Goal: Task Accomplishment & Management: Manage account settings

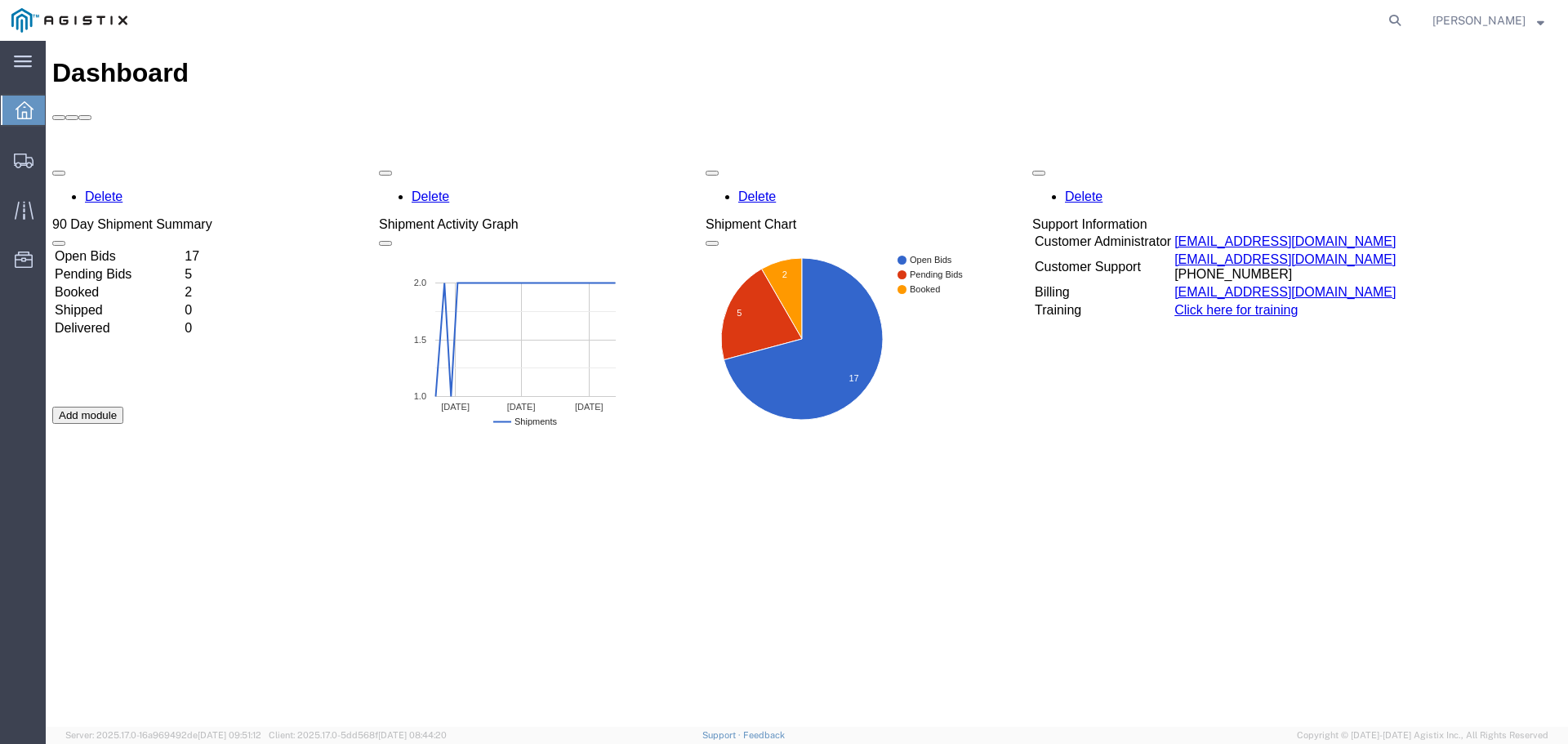
click at [182, 284] on td "Booked" at bounding box center [119, 291] width 129 height 17
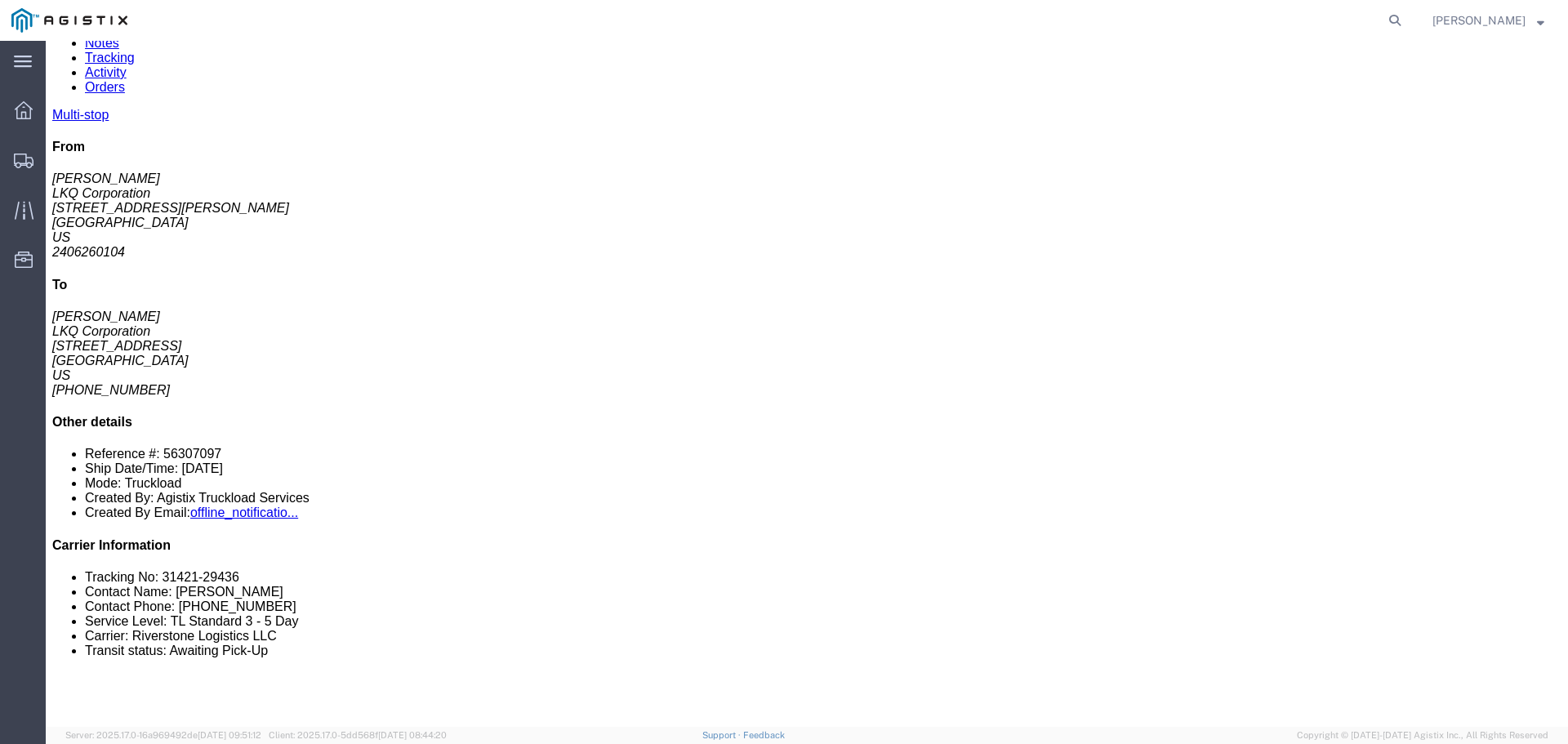
scroll to position [163, 0]
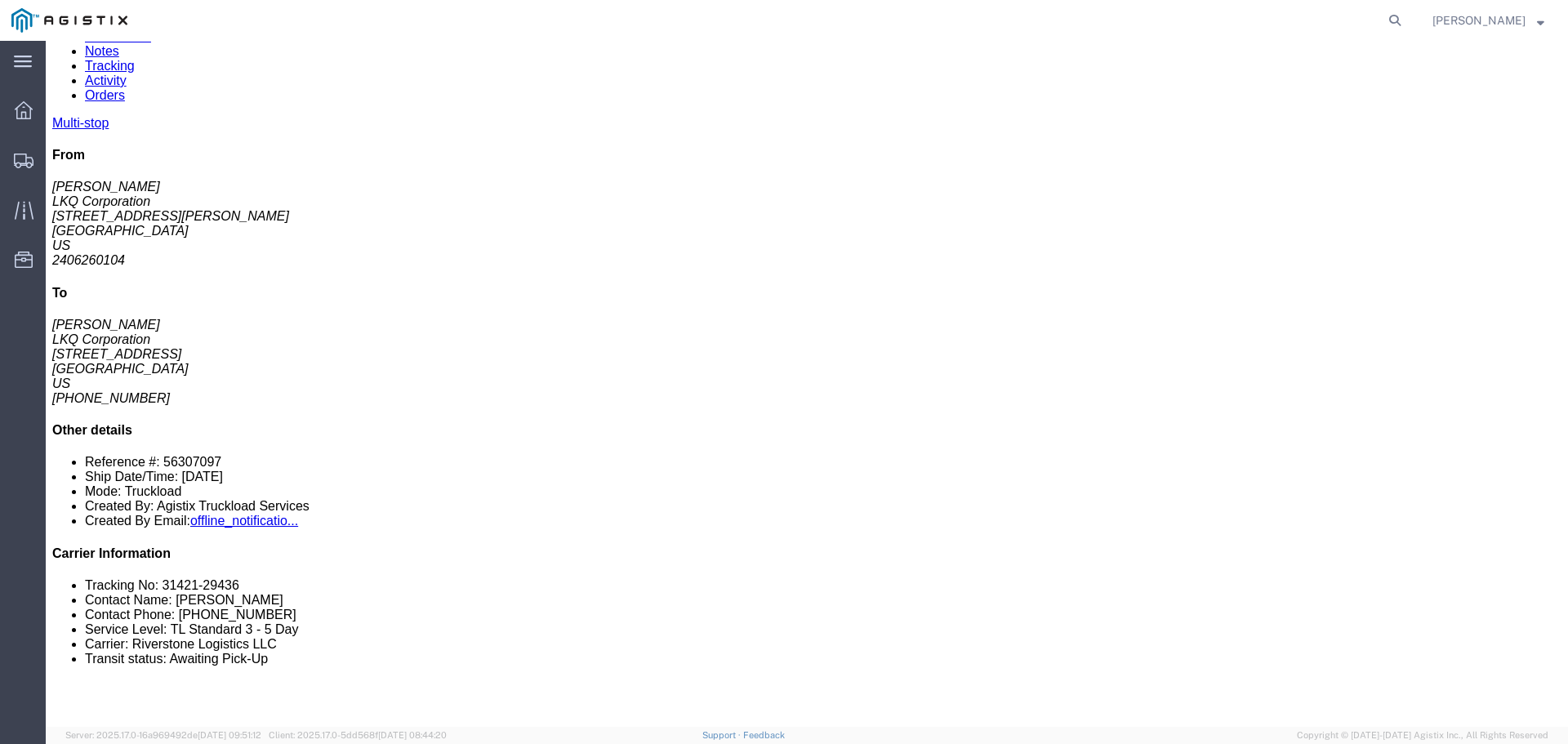
click link "Documents"
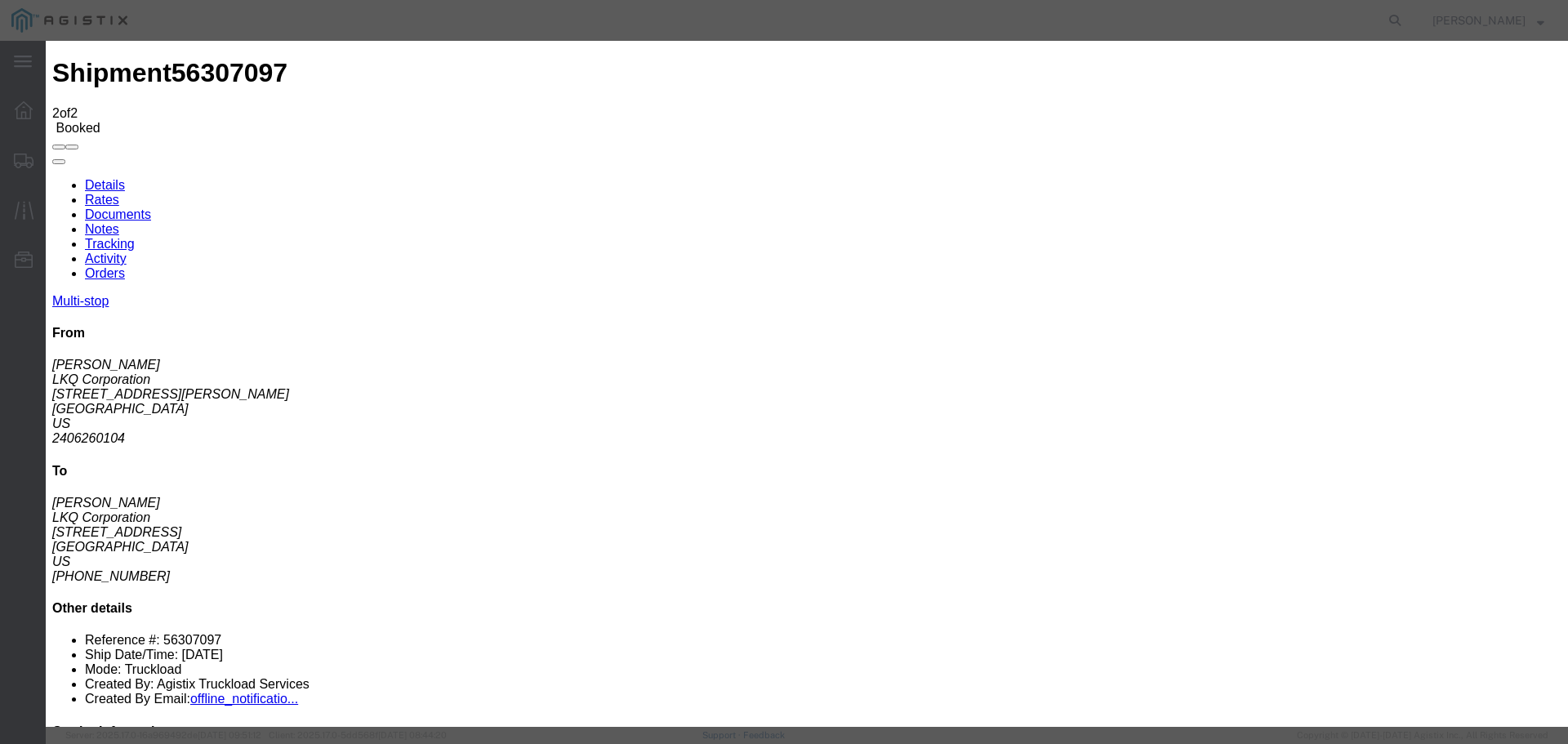
type input "C:\fakepath\8076BF0A-1C97-4B9B-A6E2-A23E50DBDCA9.jpeg (2).jpg"
select select "PROOF_OF_DELIVERY"
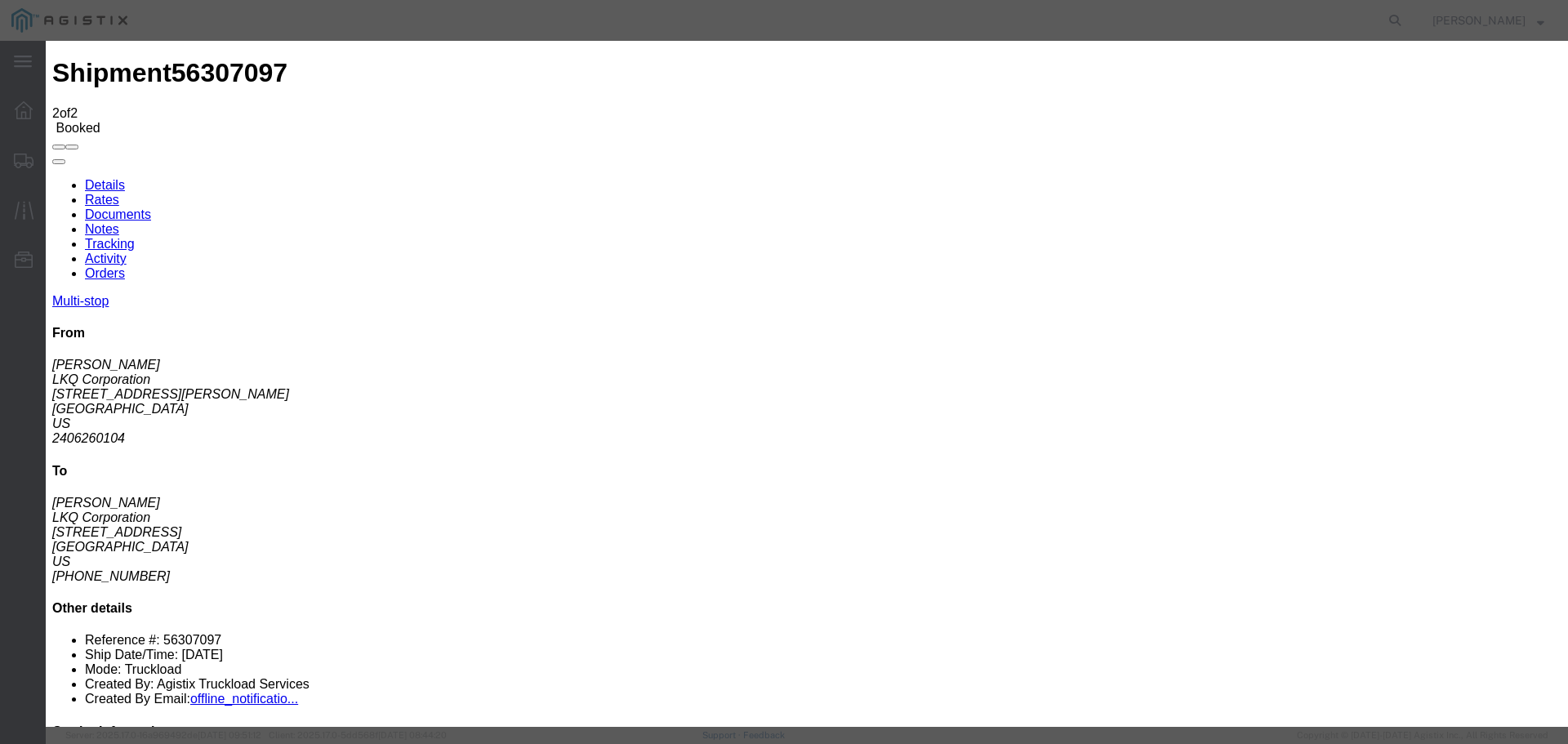
type input "P"
paste input "31421-29436"
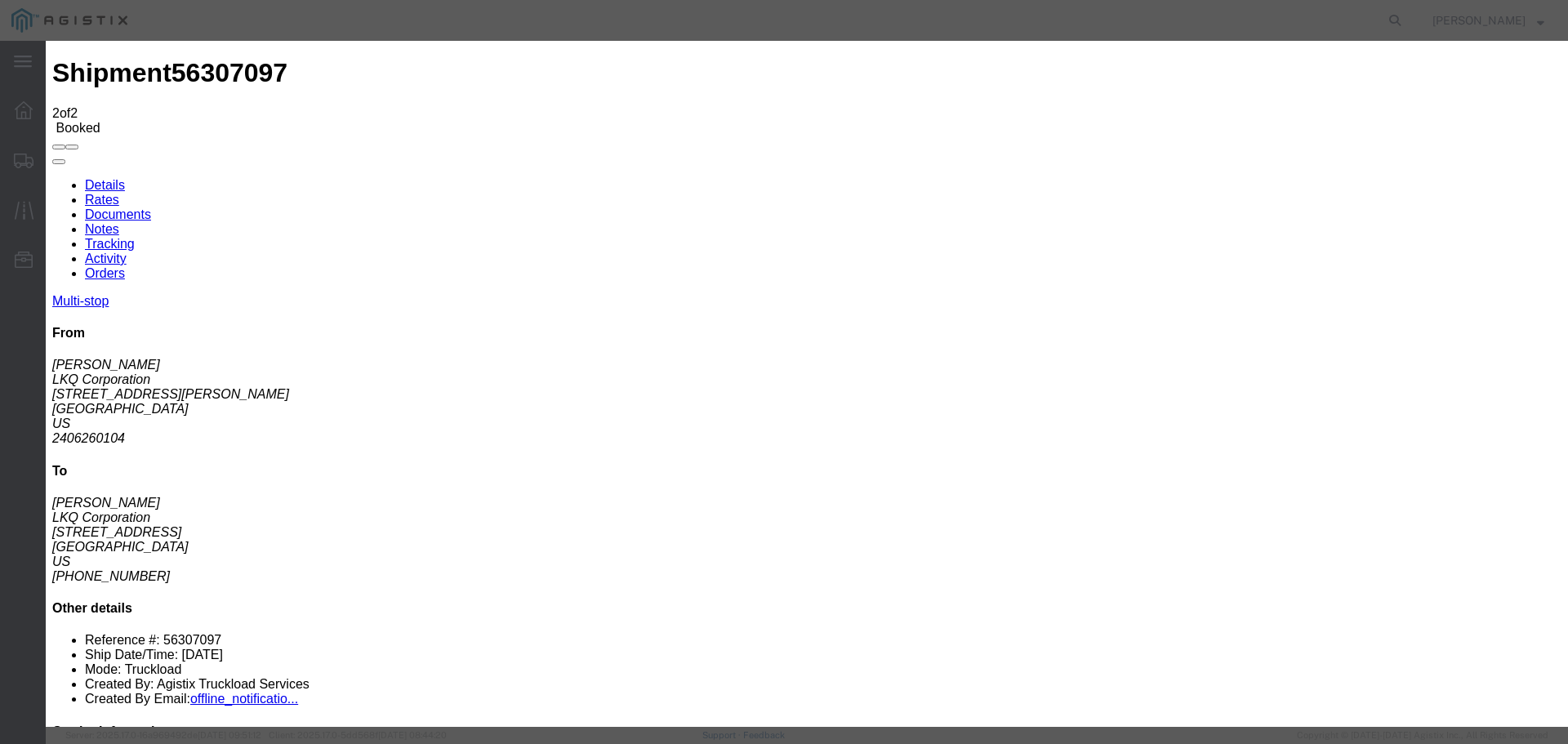
scroll to position [0, 16]
type input "31421-29436 / 56307097"
type input "POD"
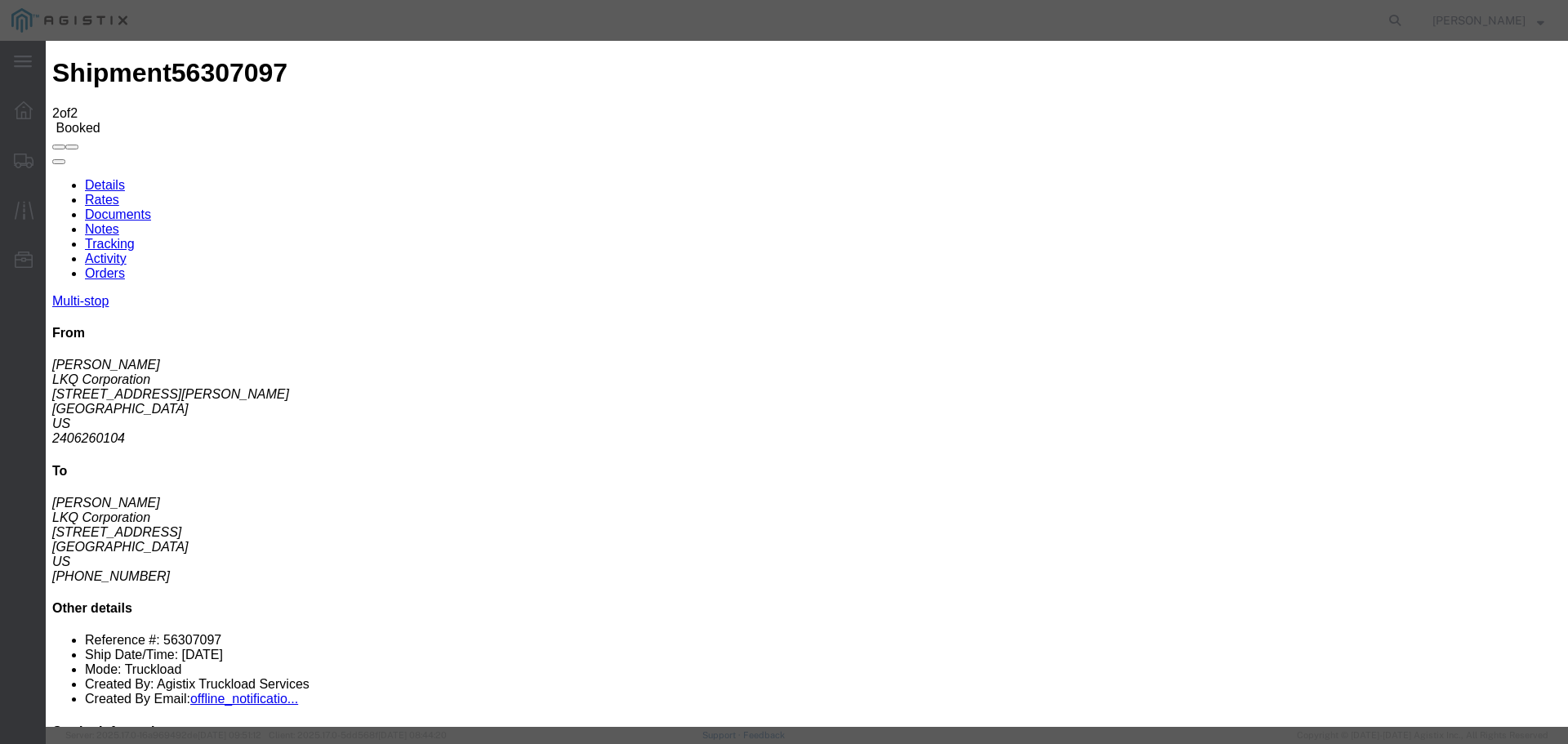
drag, startPoint x: 749, startPoint y: 217, endPoint x: 772, endPoint y: 225, distance: 24.4
drag, startPoint x: 743, startPoint y: 215, endPoint x: 647, endPoint y: 215, distance: 96.0
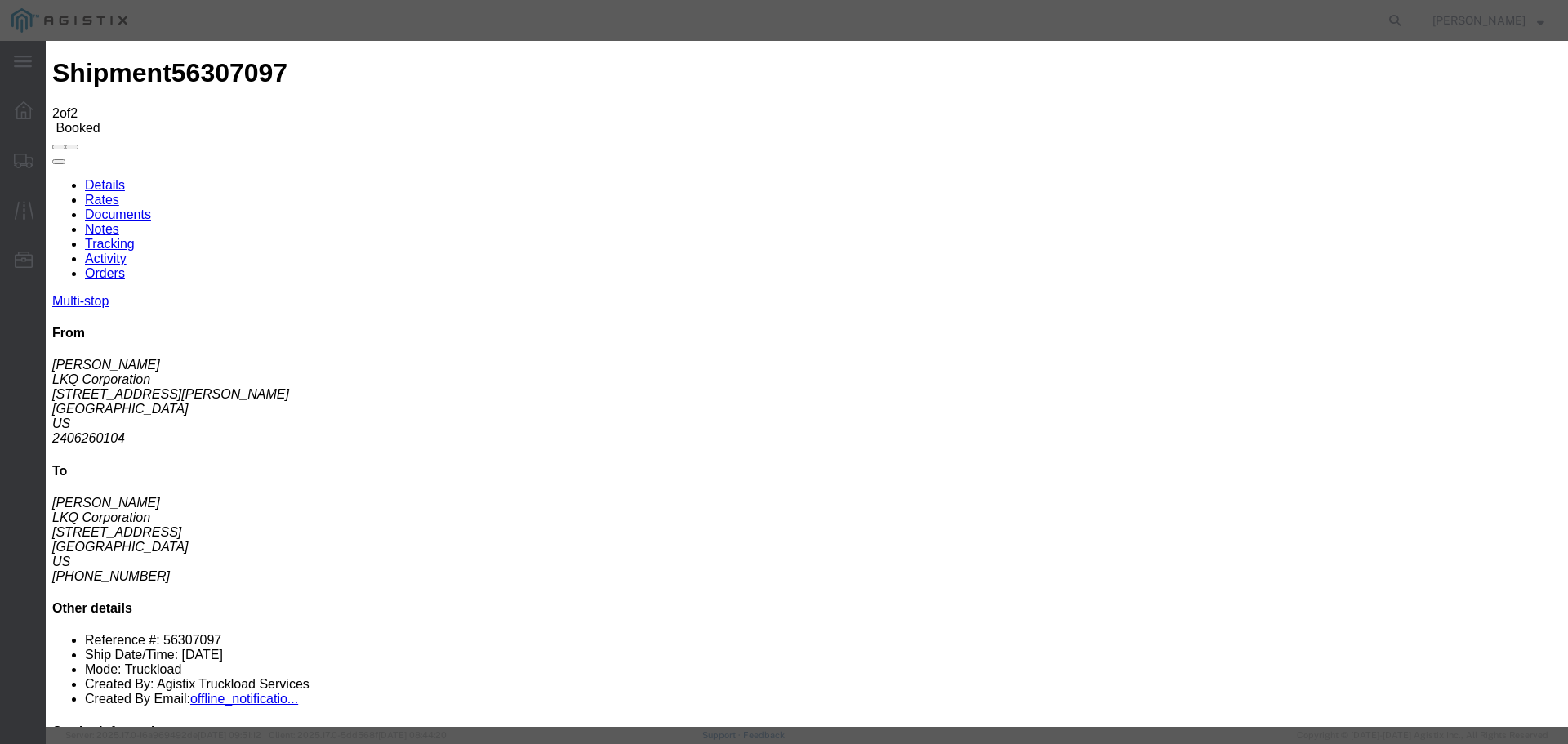
type input "56307097"
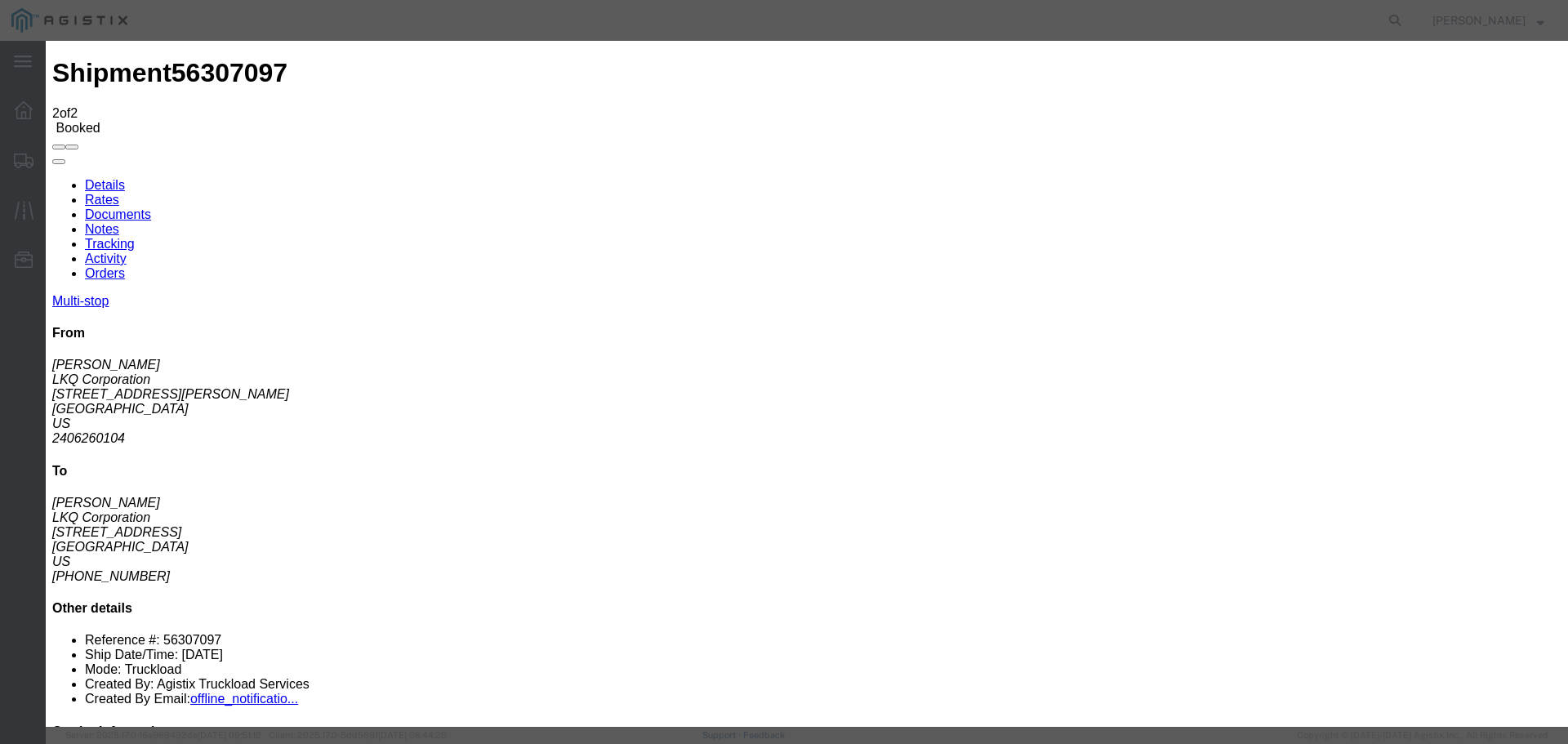
type input "C:\fakepath\POD.jpg"
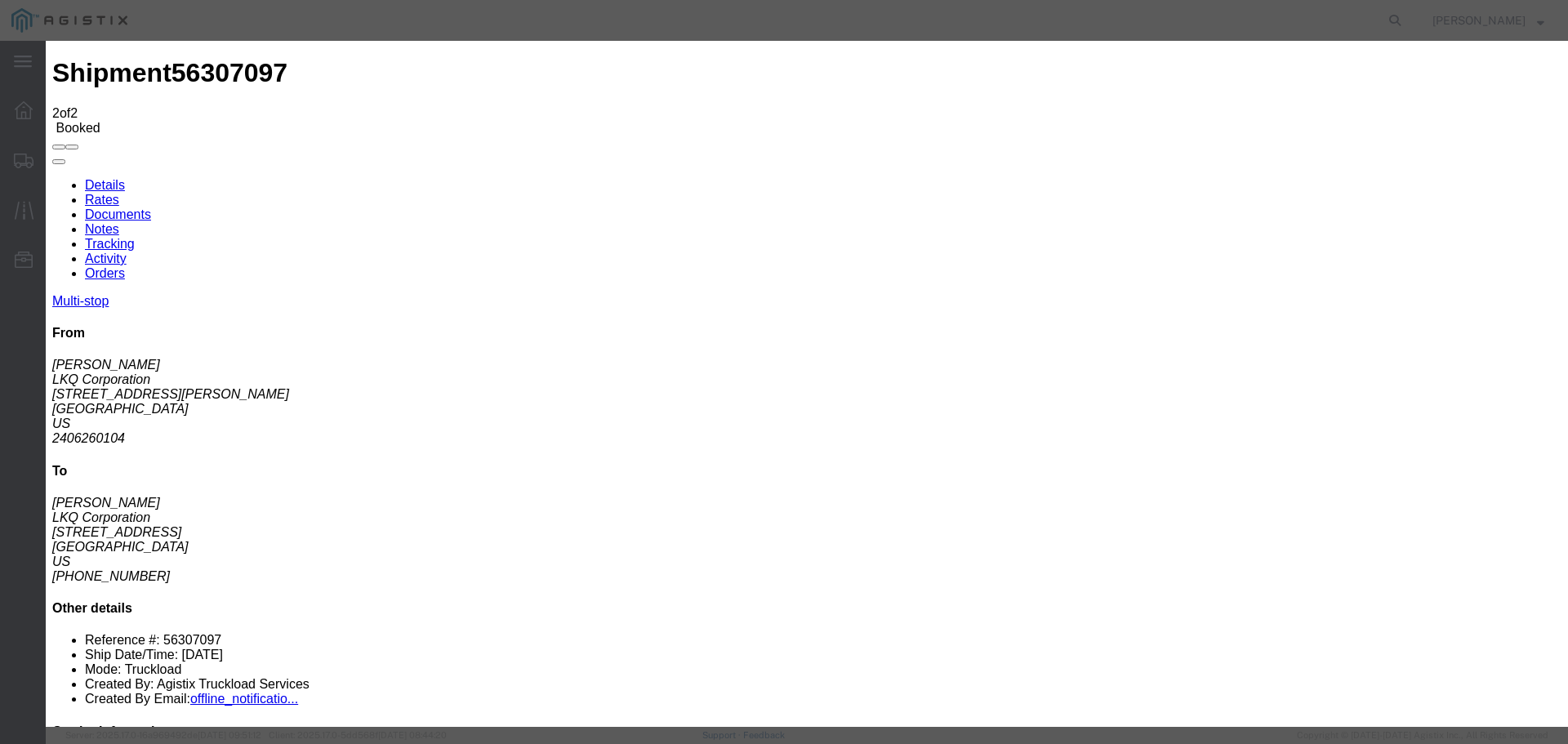
select select
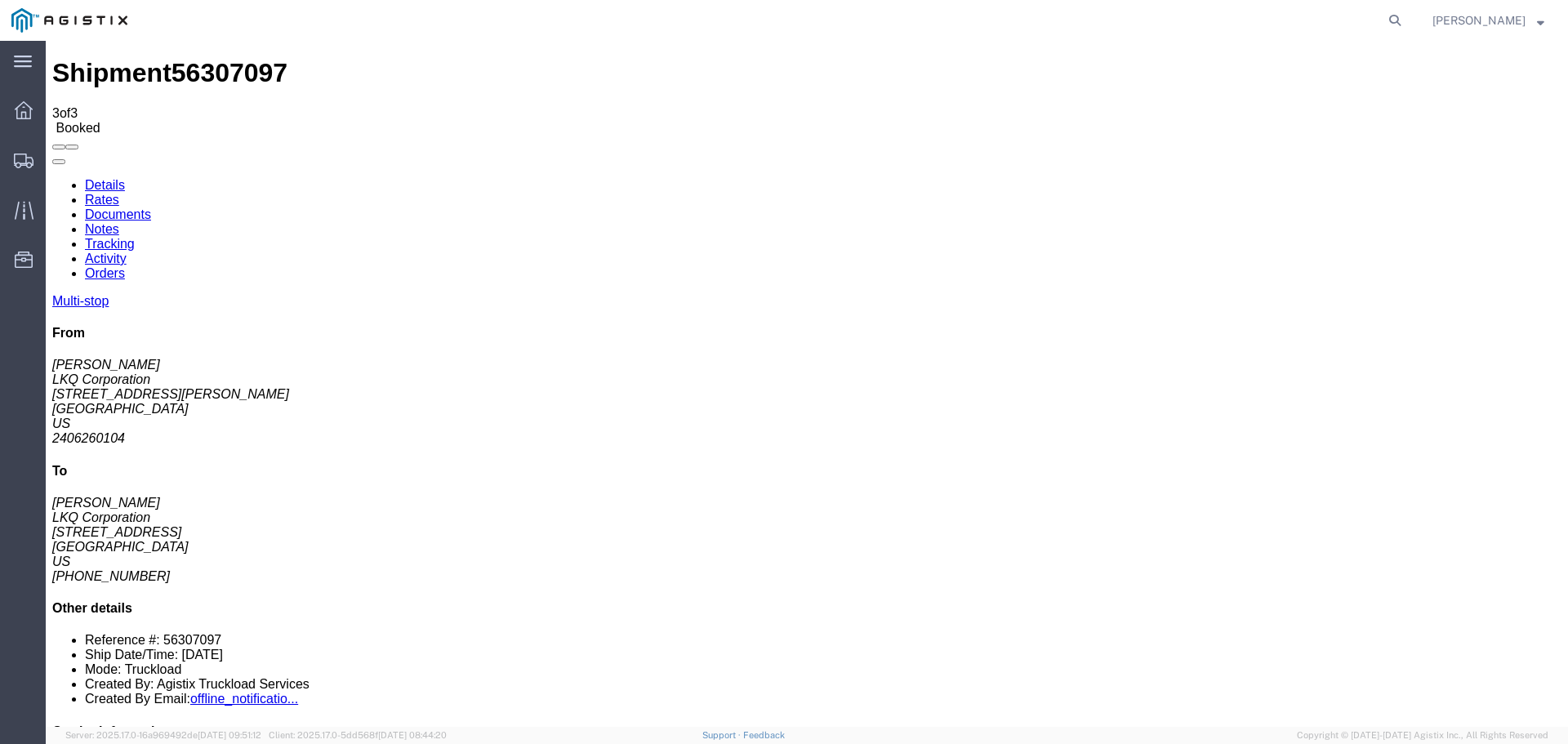
click at [96, 178] on link "Details" at bounding box center [105, 185] width 40 height 14
click link "Activity"
click at [134, 237] on link "Tracking" at bounding box center [110, 244] width 49 height 14
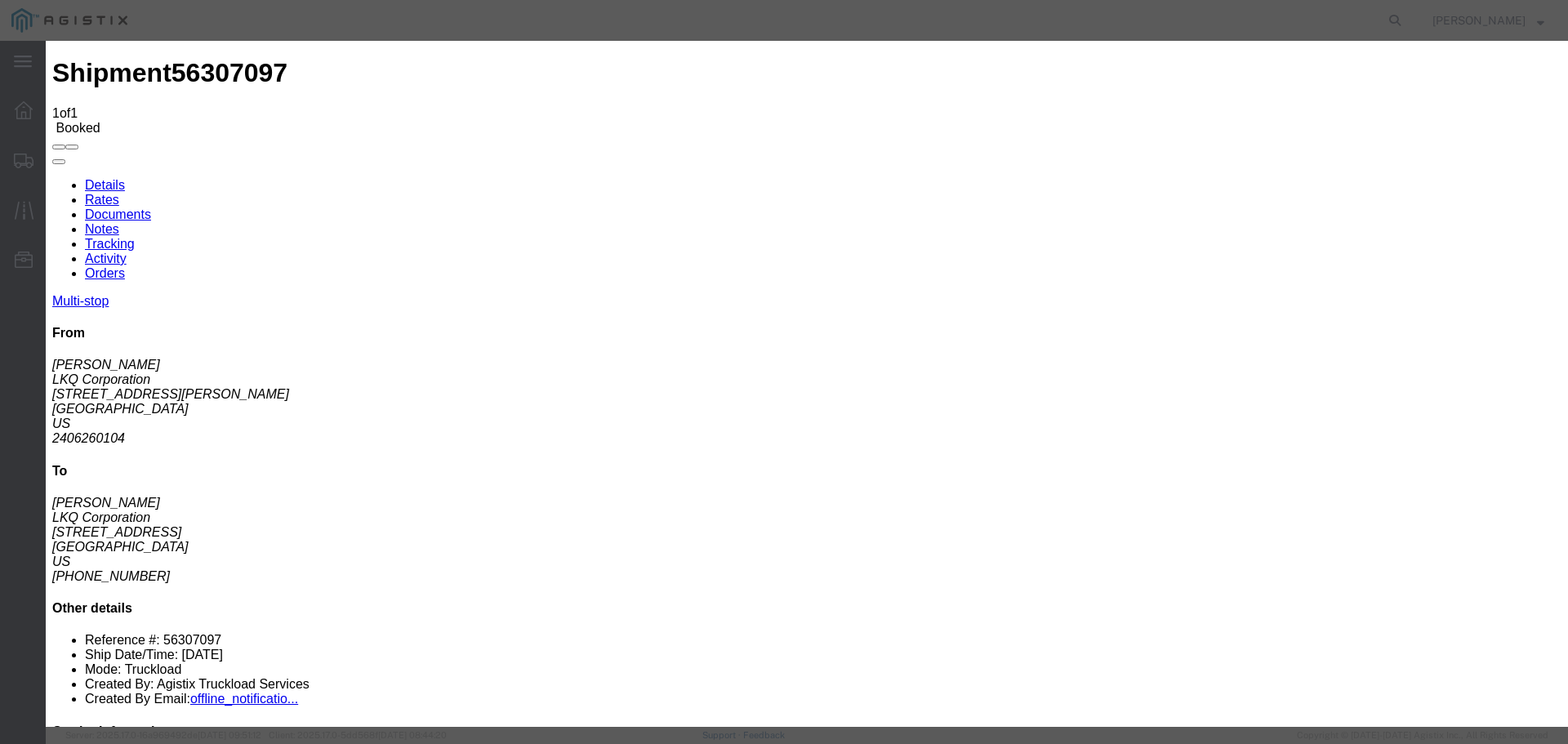
select select "DELIVRED"
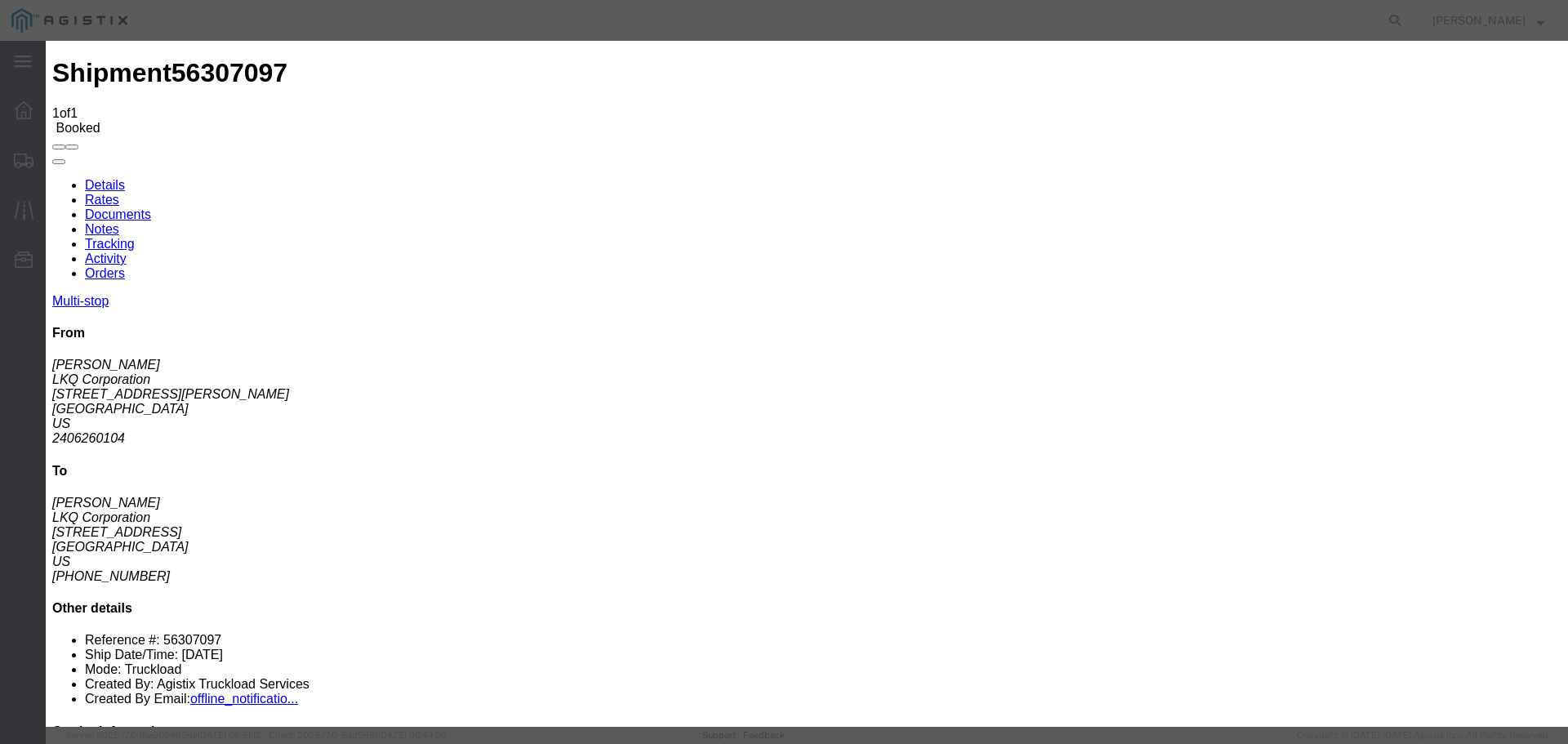
type textarea "POD uploaded"
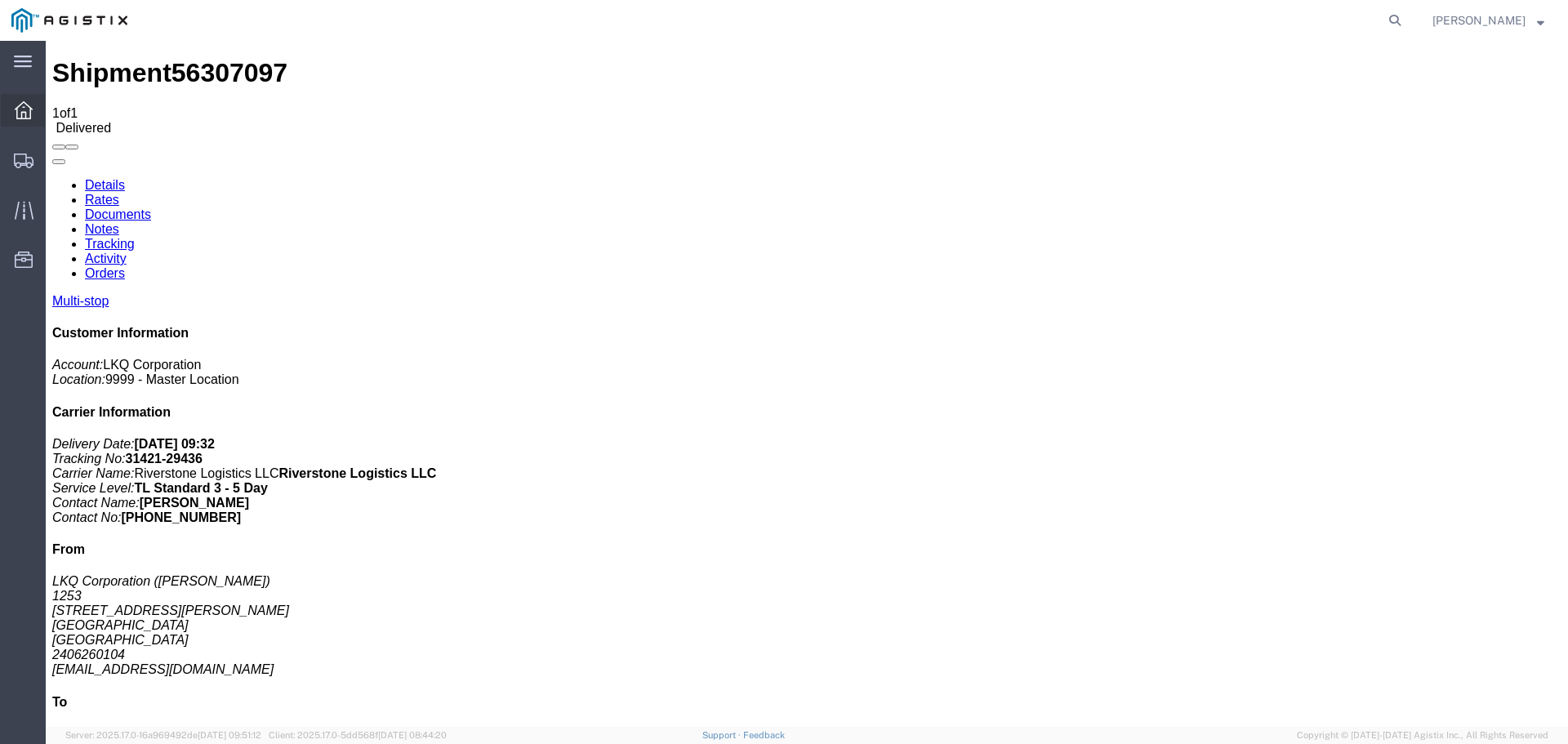
click at [25, 111] on icon at bounding box center [24, 110] width 18 height 18
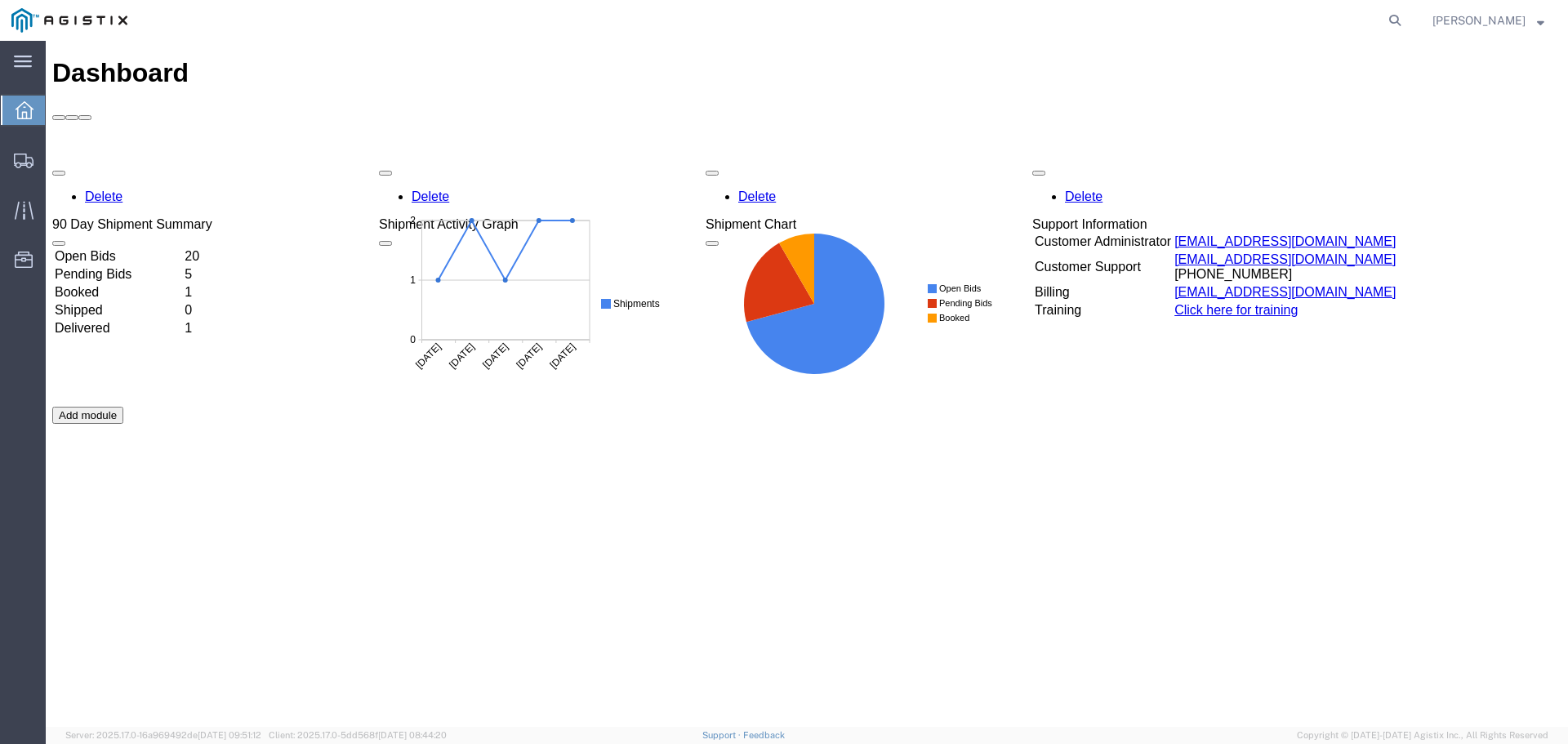
click at [121, 284] on td "Booked" at bounding box center [119, 291] width 129 height 17
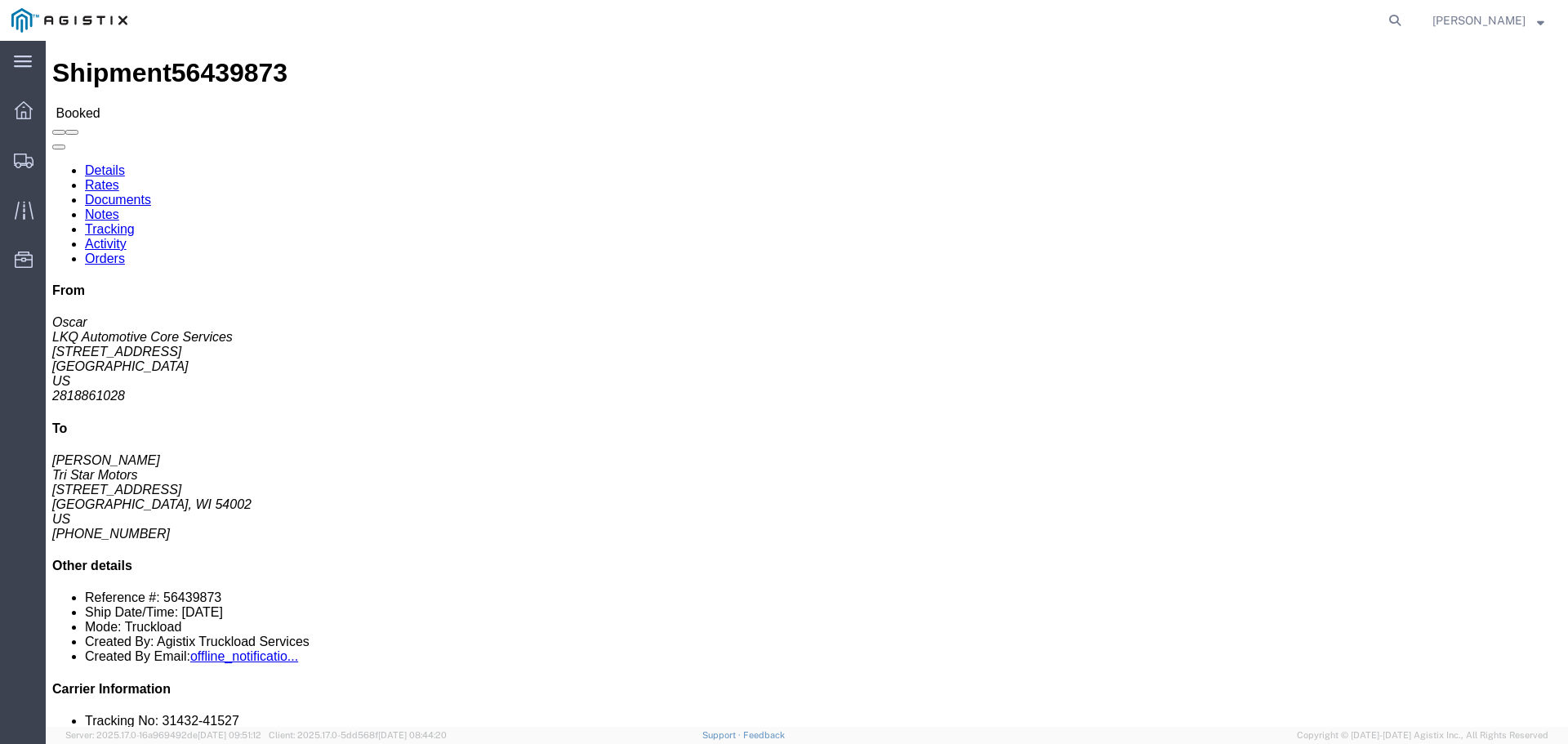
click link "Documents"
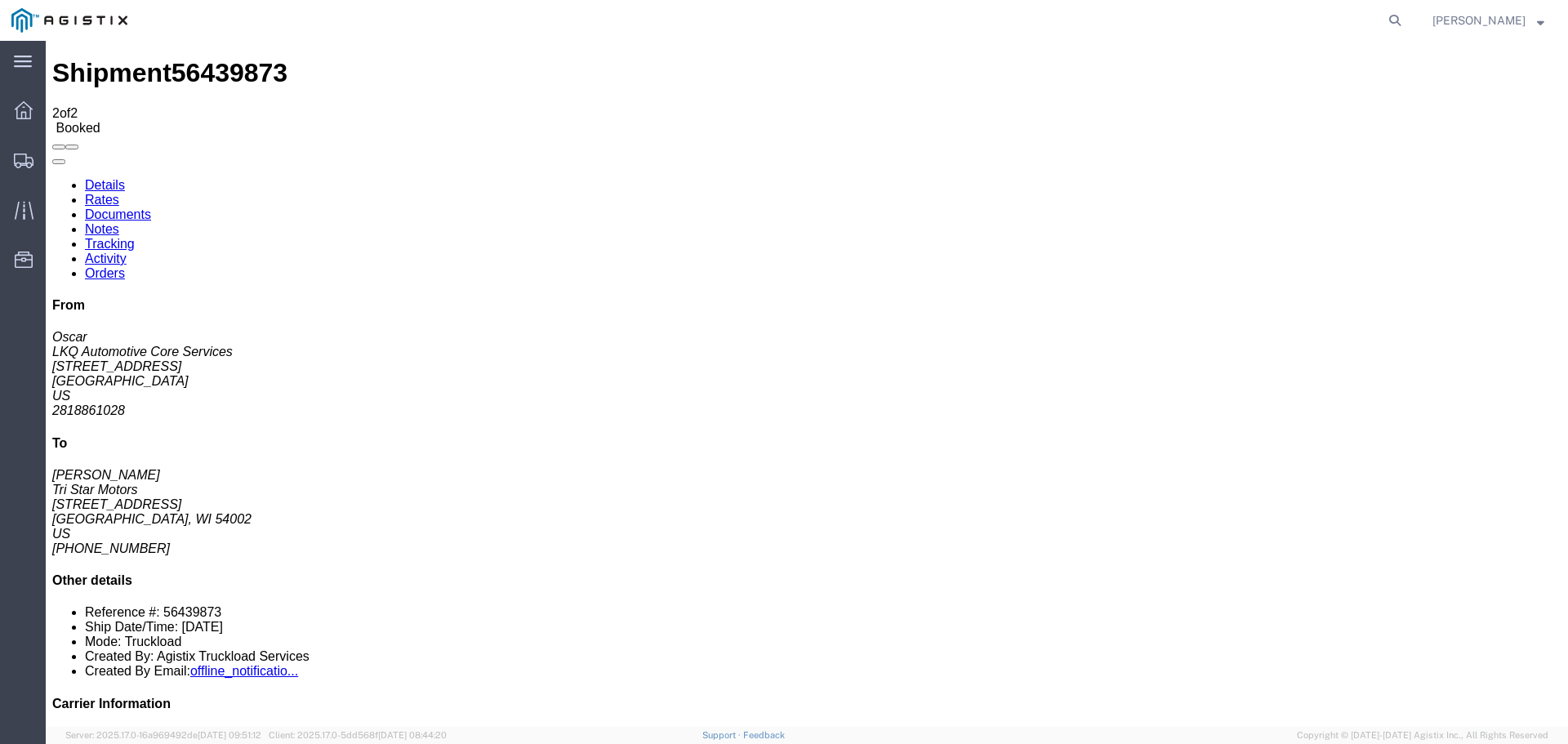
click at [134, 237] on link "Tracking" at bounding box center [110, 244] width 49 height 14
click at [151, 207] on link "Documents" at bounding box center [118, 214] width 66 height 14
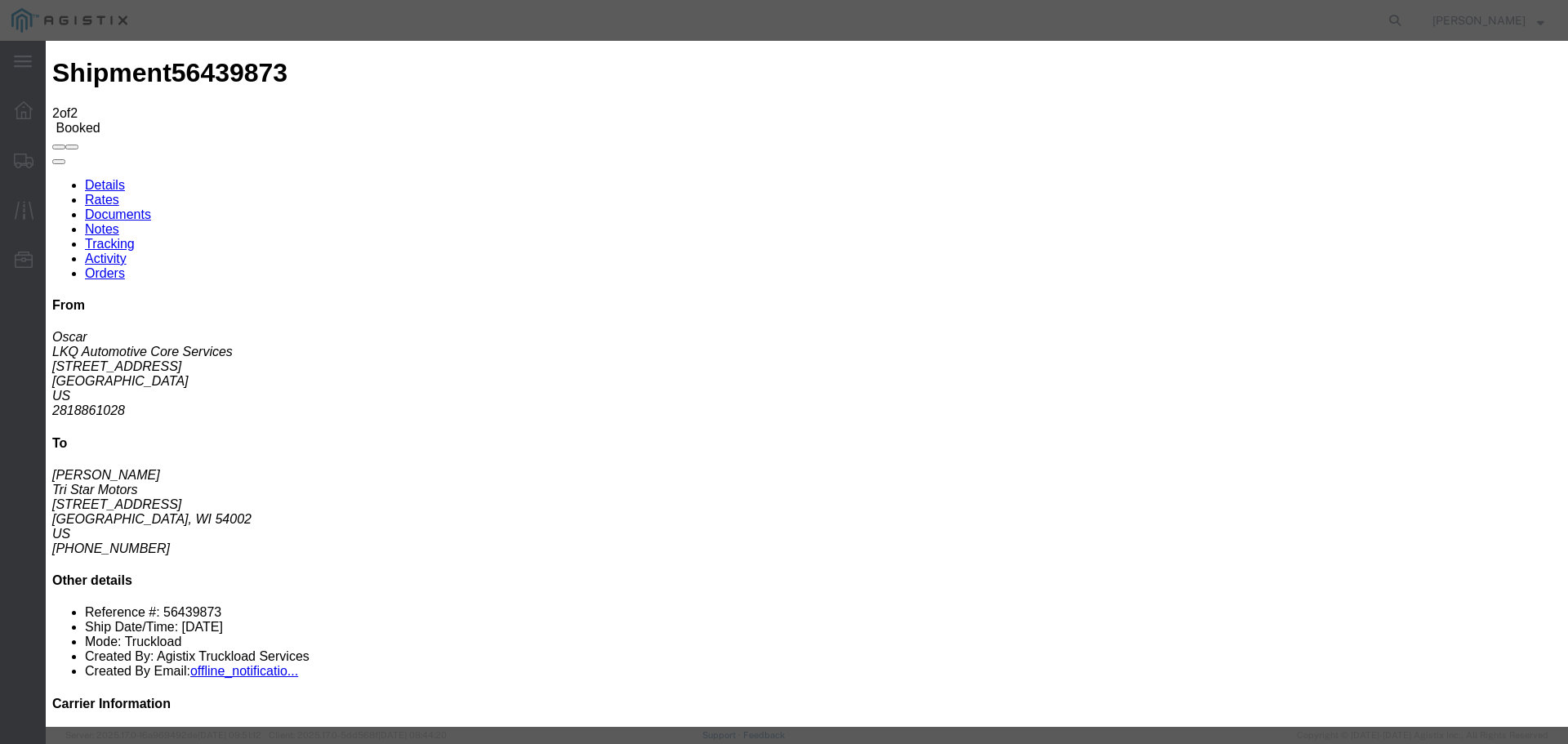
type input "56439873"
type input "POD"
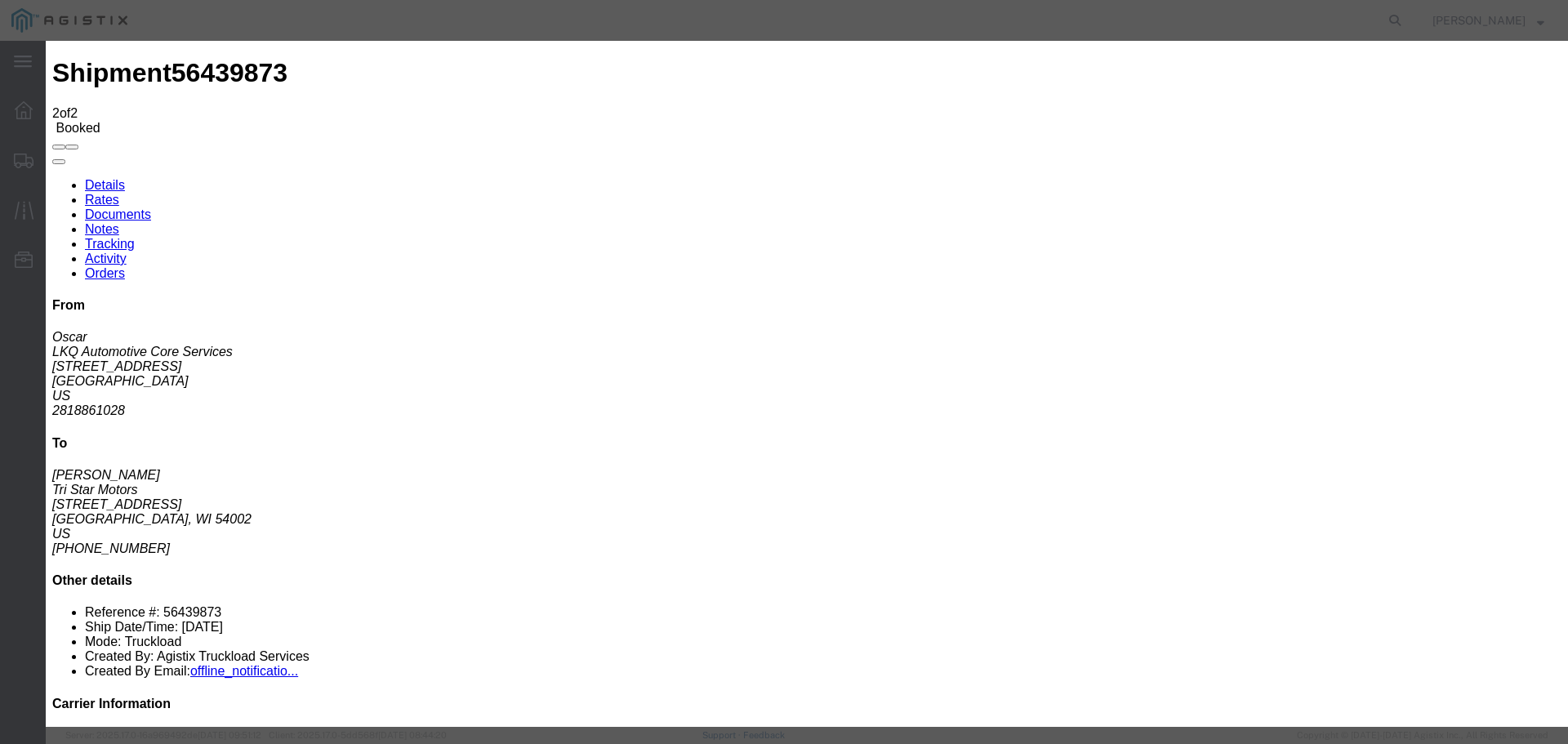
type input "C:\fakepath\POD CIN to HOU.pdf"
select select "PROOF_OF_DELIVERY"
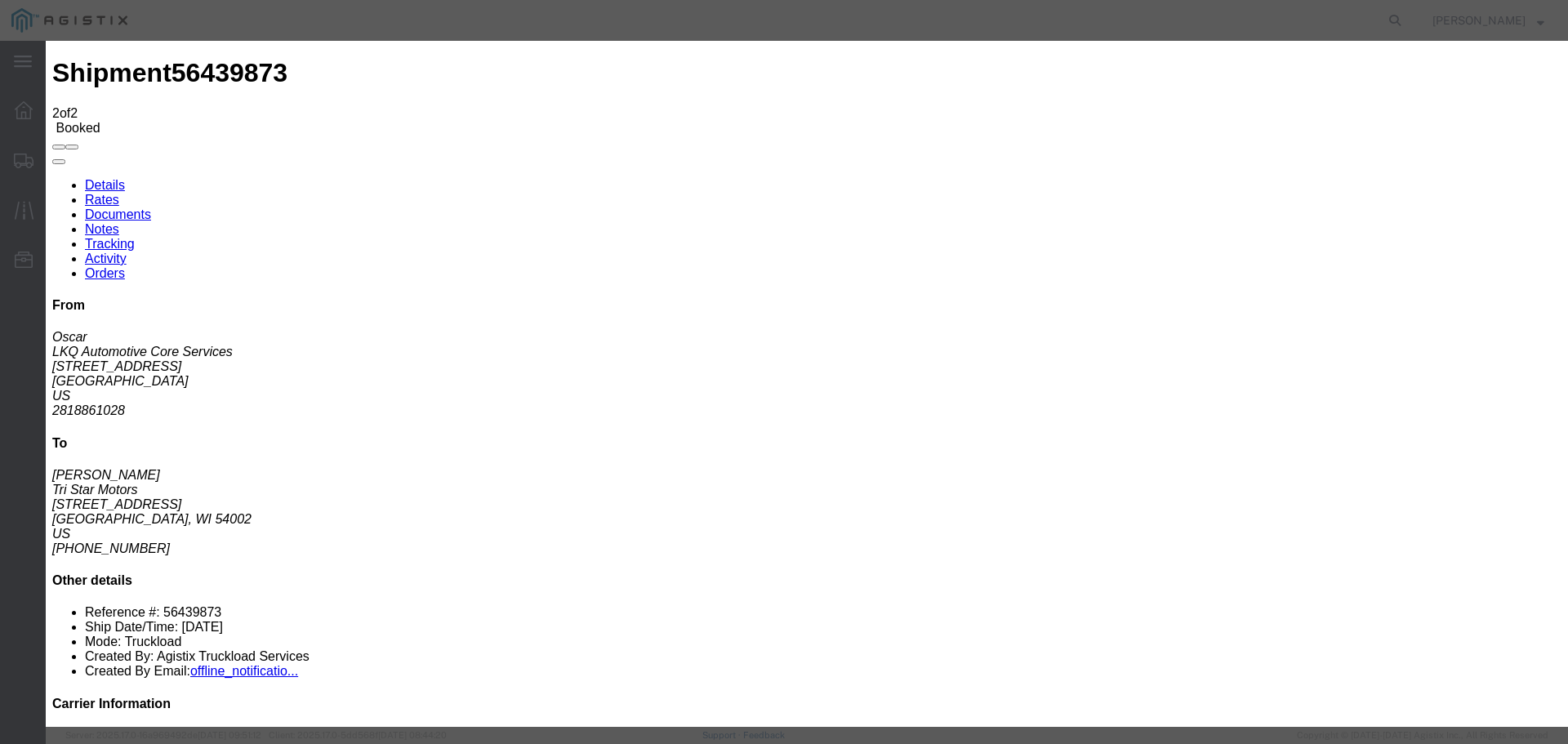
select select
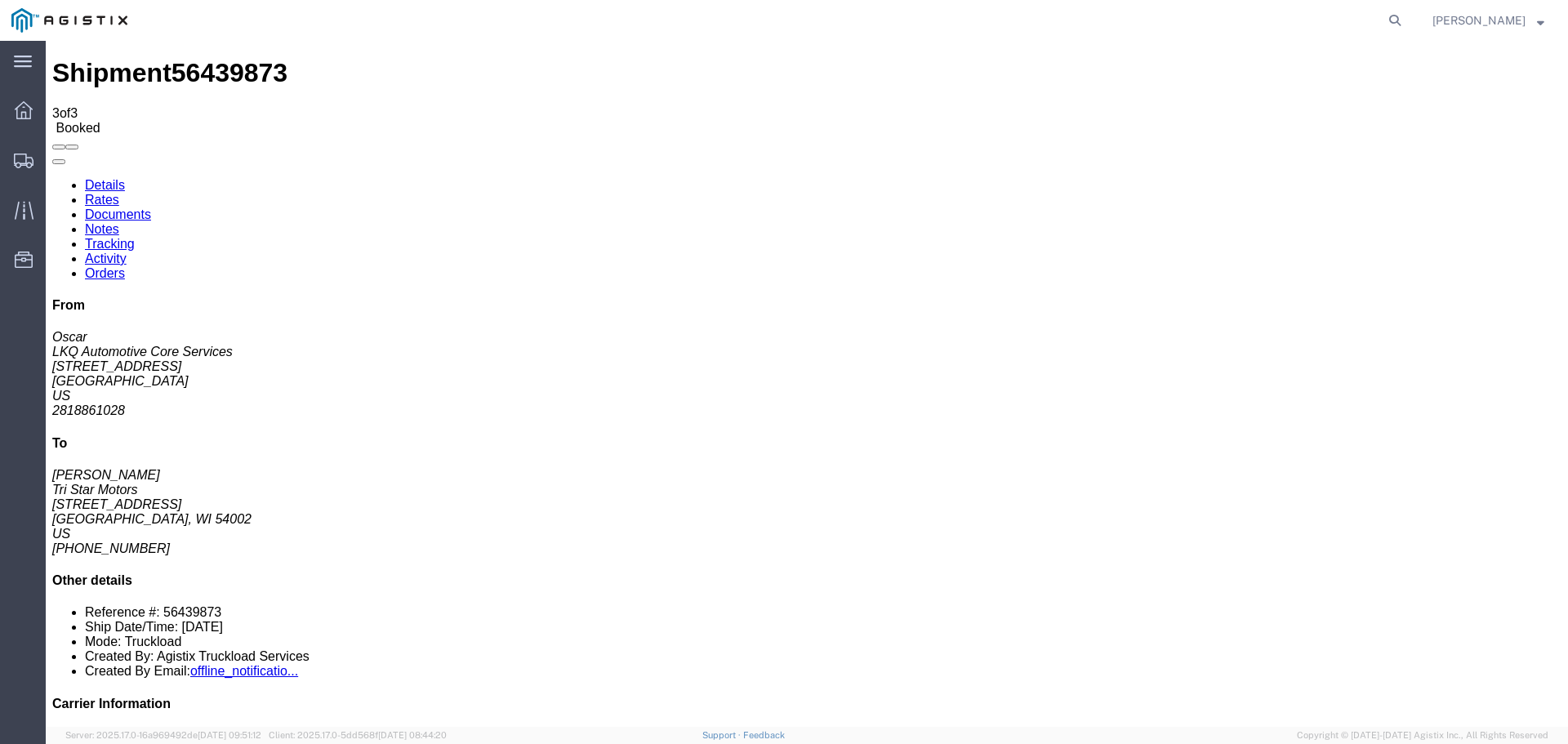
click at [134, 237] on link "Tracking" at bounding box center [110, 244] width 49 height 14
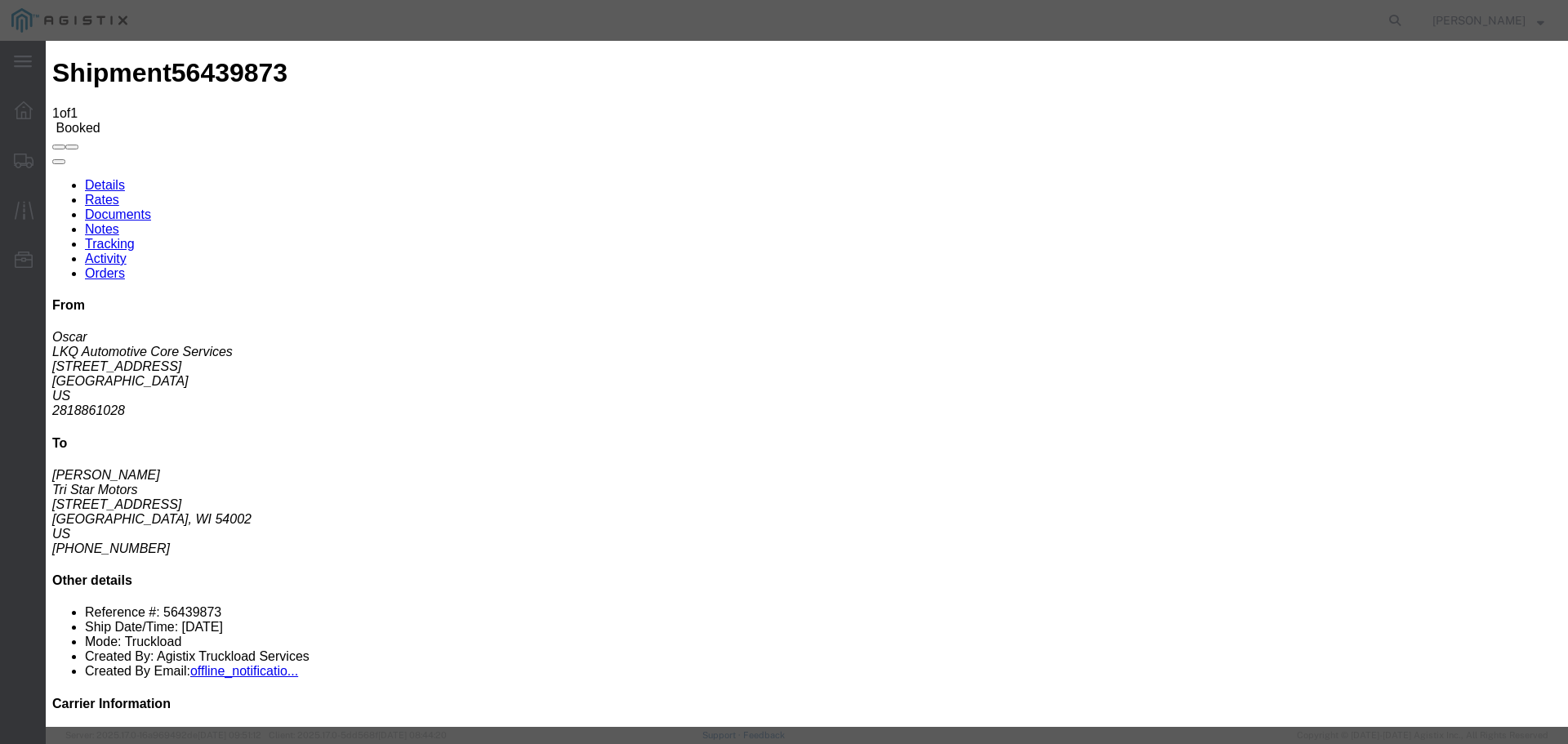
select select "DELIVRED"
type textarea "POD uploaded"
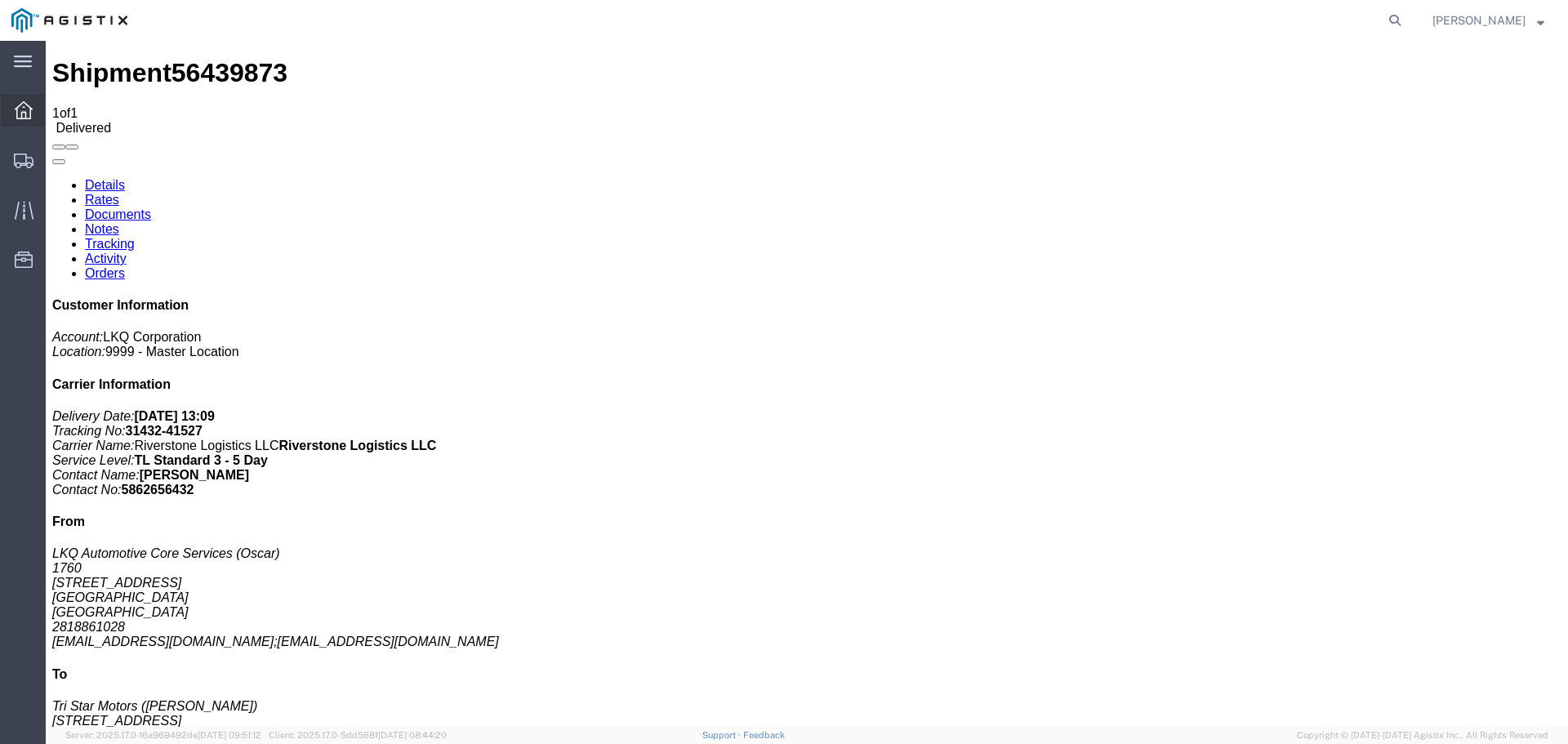
click at [21, 115] on icon at bounding box center [24, 110] width 18 height 18
